Goal: Task Accomplishment & Management: Manage account settings

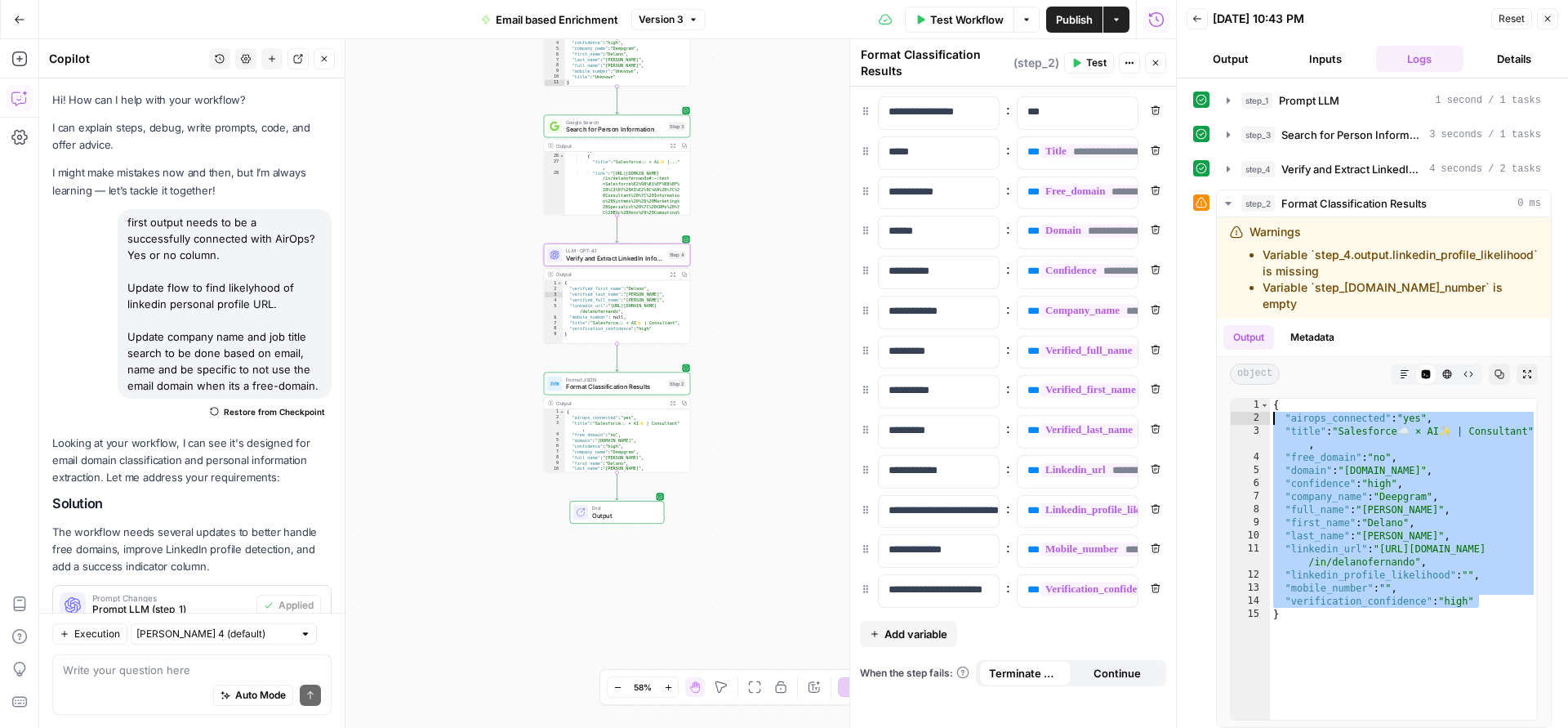
scroll to position [571, 0]
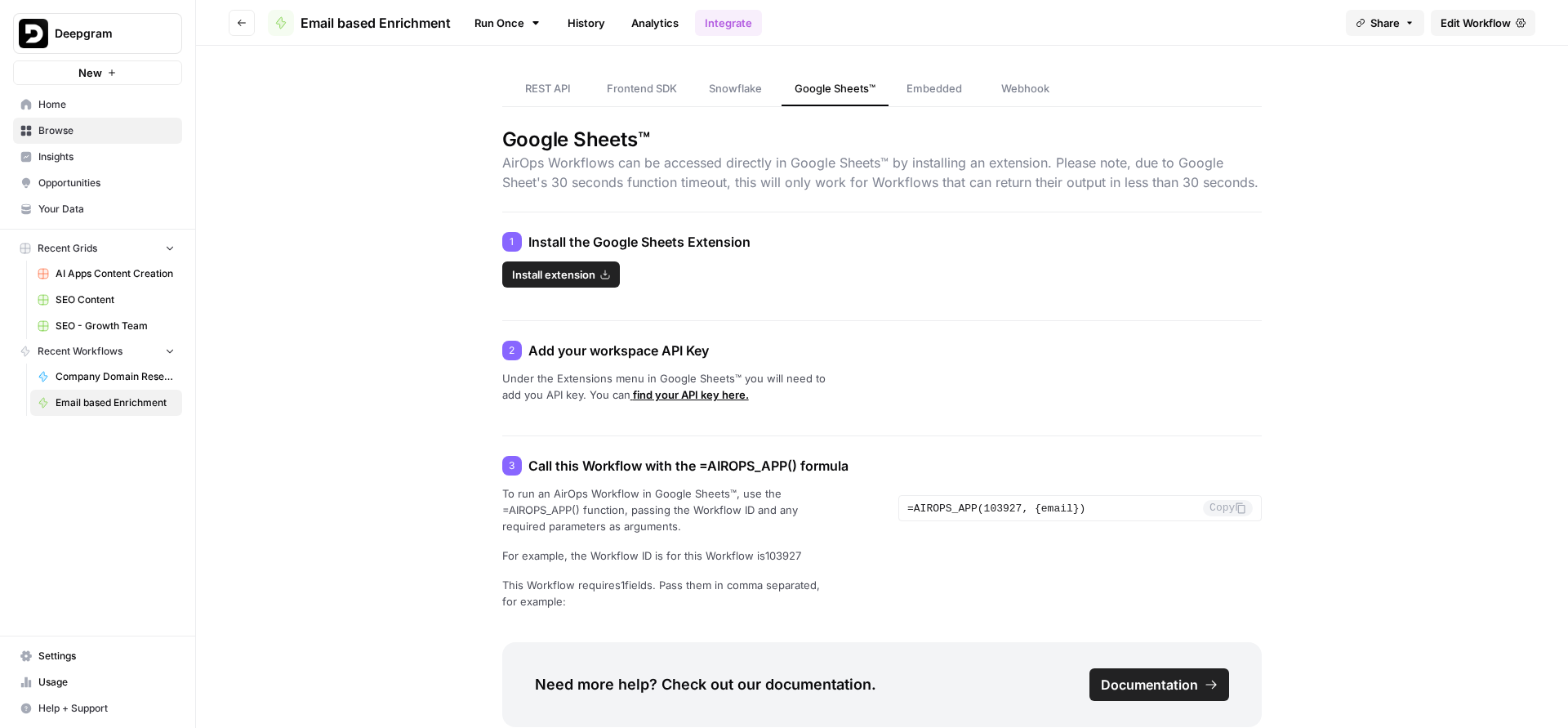
click at [1436, 19] on link "Edit Workflow" at bounding box center [1483, 23] width 105 height 26
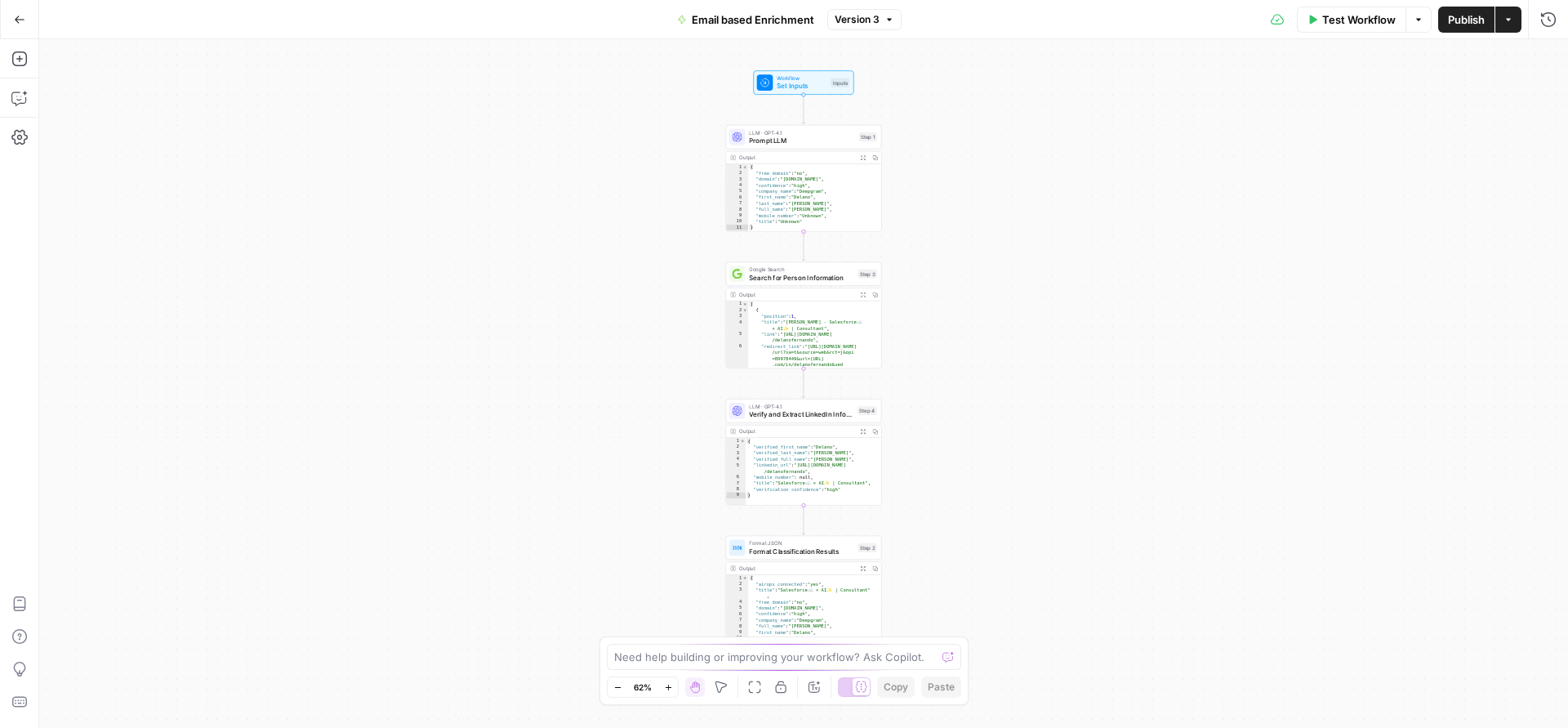
click at [1505, 21] on icon "button" at bounding box center [1508, 20] width 9 height 9
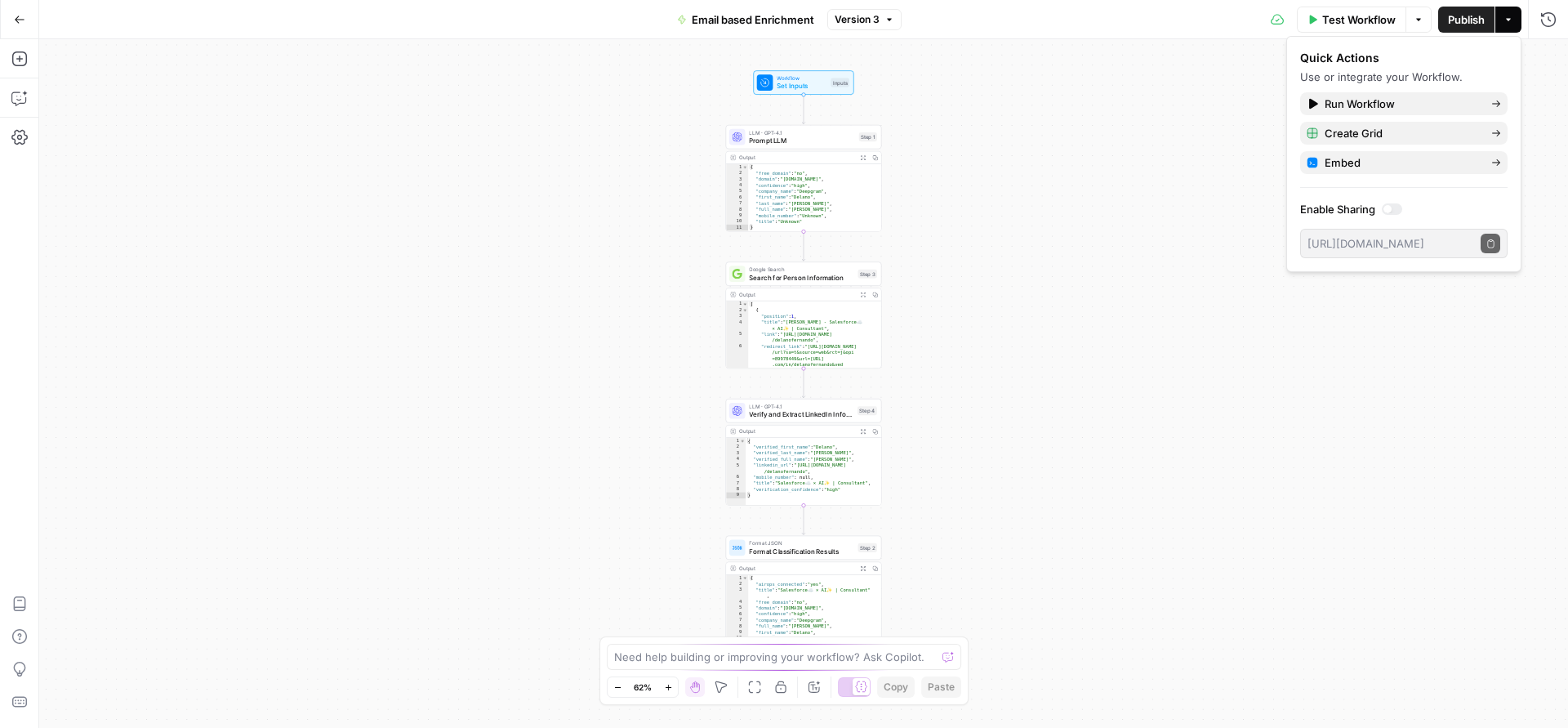
click at [1381, 210] on label "Enable Sharing" at bounding box center [1404, 209] width 208 height 16
click at [1387, 212] on div at bounding box center [1387, 209] width 9 height 9
click at [1487, 244] on icon "button" at bounding box center [1491, 244] width 9 height 9
click at [1253, 208] on div "Workflow Set Inputs Inputs LLM · GPT-4.1 Prompt LLM Step 1 Output Expand Output…" at bounding box center [803, 383] width 1529 height 689
